Goal: Find specific page/section: Find specific page/section

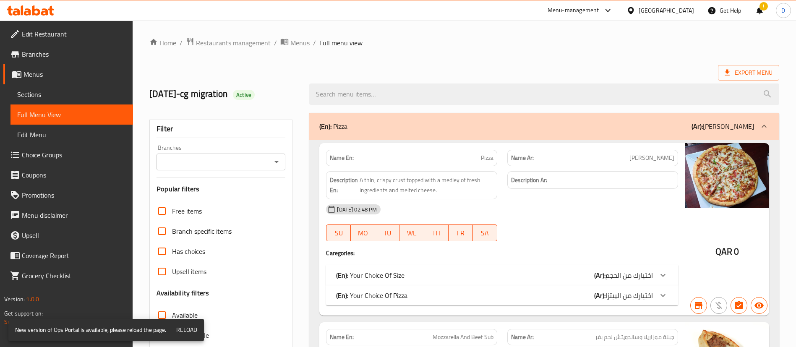
click at [212, 39] on span "Restaurants management" at bounding box center [233, 43] width 75 height 10
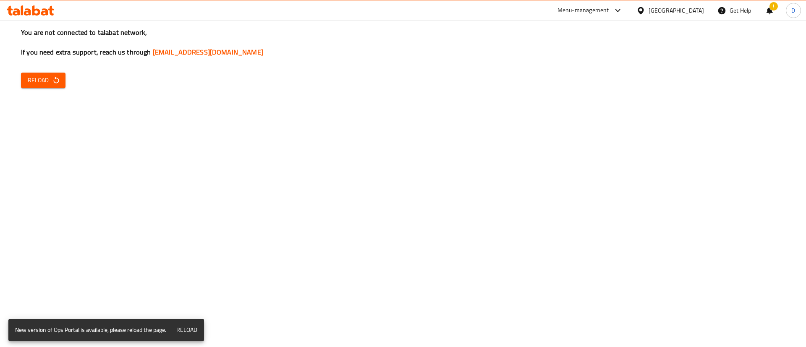
click at [49, 84] on span "Reload" at bounding box center [43, 80] width 31 height 10
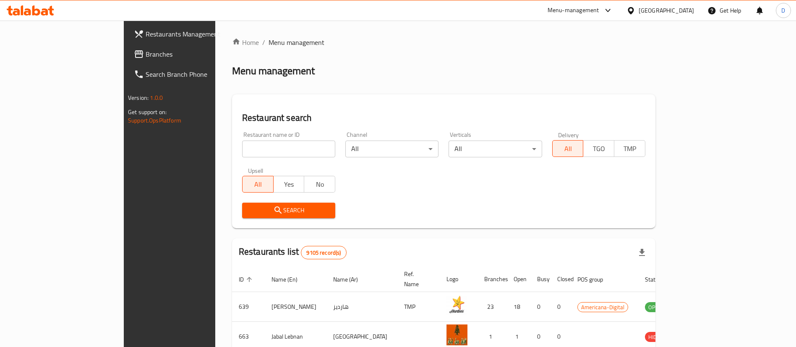
click at [257, 150] on input "search" at bounding box center [288, 149] width 93 height 17
type input "b fit"
click button "Search" at bounding box center [288, 211] width 93 height 16
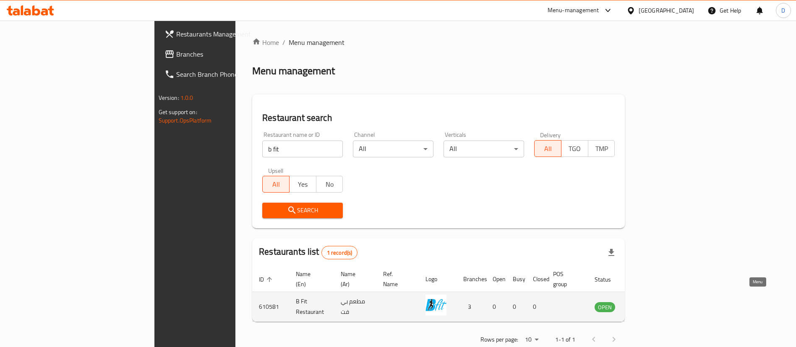
click at [649, 304] on icon "enhanced table" at bounding box center [643, 307] width 9 height 7
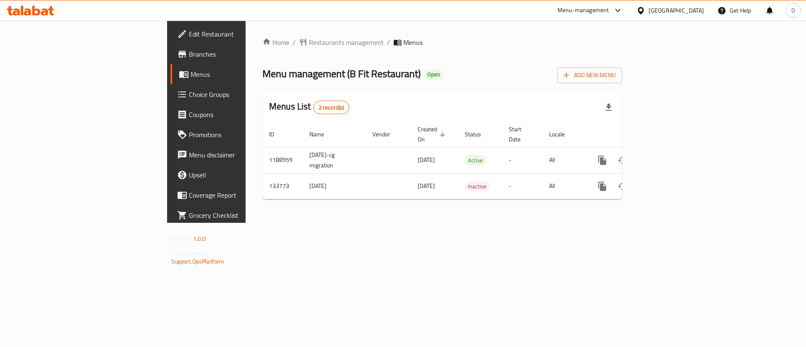
click at [189, 56] on span "Branches" at bounding box center [242, 54] width 106 height 10
